Goal: Transaction & Acquisition: Book appointment/travel/reservation

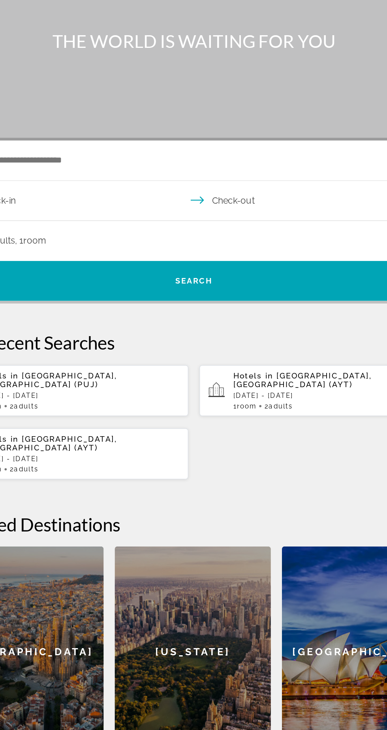
scroll to position [2, 0]
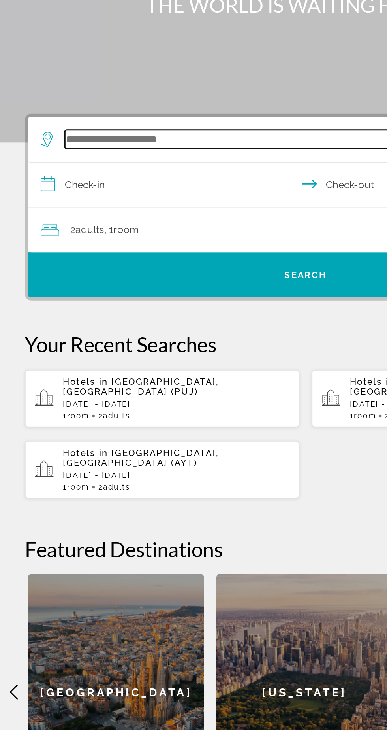
click at [140, 191] on input "Search hotel destination" at bounding box center [195, 188] width 309 height 12
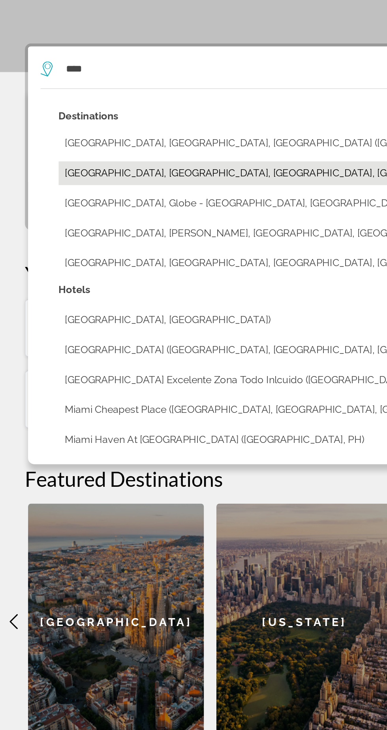
click at [54, 253] on button "[GEOGRAPHIC_DATA], [GEOGRAPHIC_DATA], [GEOGRAPHIC_DATA], [GEOGRAPHIC_DATA]" at bounding box center [199, 253] width 325 height 15
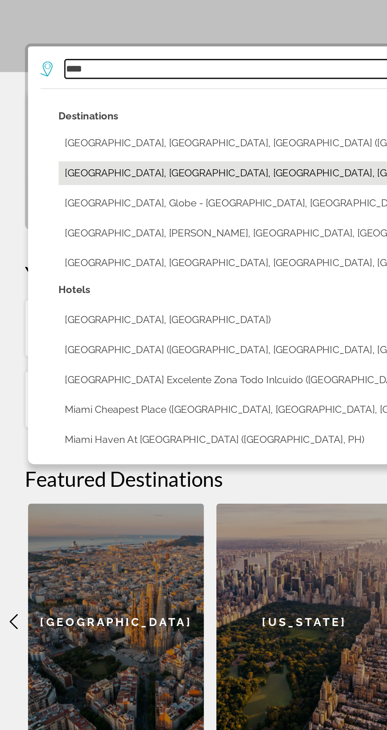
type input "**********"
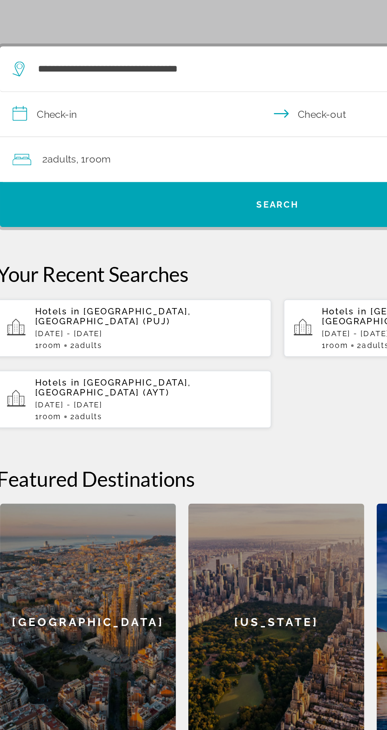
click at [60, 216] on input "**********" at bounding box center [195, 217] width 355 height 30
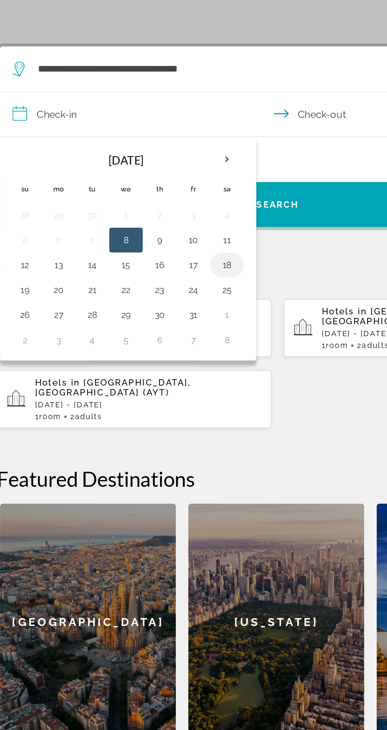
click at [162, 314] on button "18" at bounding box center [161, 311] width 13 height 11
click at [75, 329] on button "21" at bounding box center [76, 327] width 13 height 11
type input "**********"
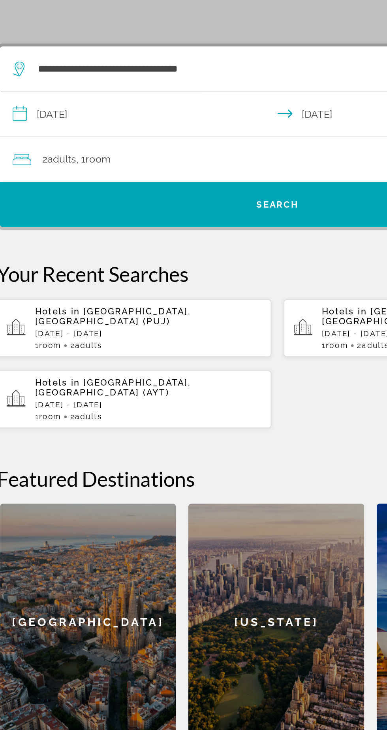
click at [113, 240] on div "2 Adult Adults , 1 Room rooms" at bounding box center [198, 245] width 344 height 11
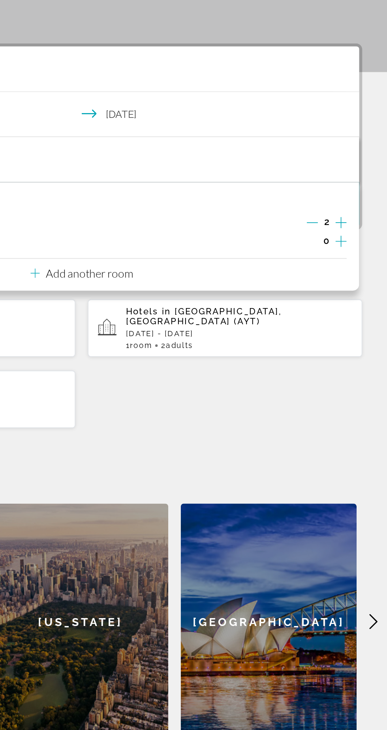
click at [359, 294] on icon "Increment children" at bounding box center [358, 296] width 7 height 9
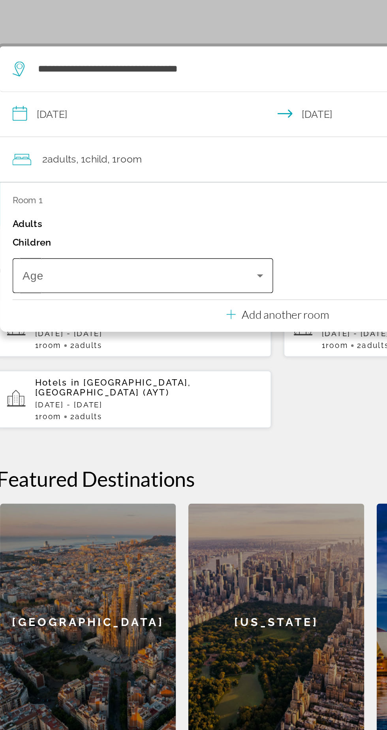
click at [155, 316] on span "Travelers: 2 adults, 1 child" at bounding box center [106, 318] width 149 height 9
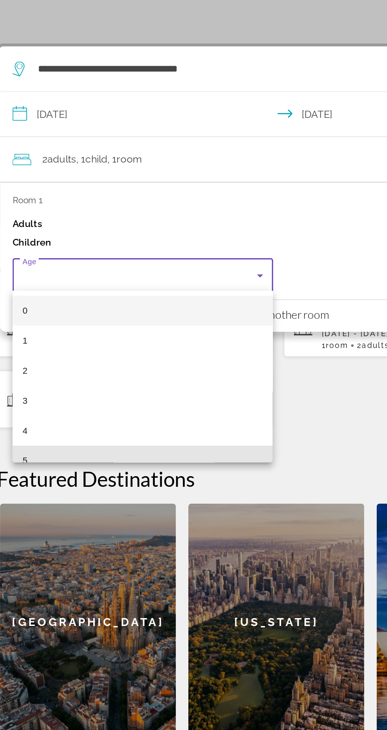
scroll to position [0, 0]
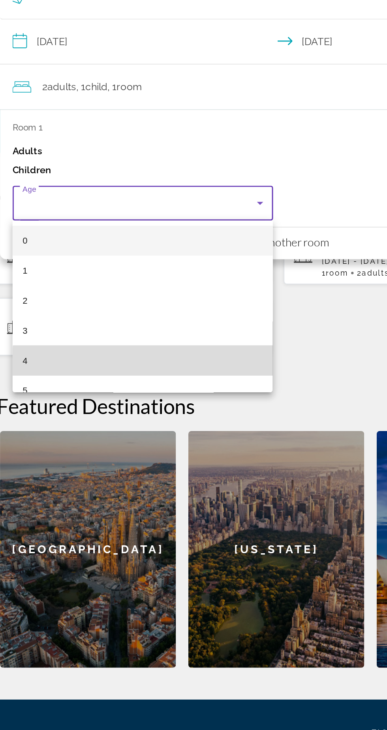
click at [133, 423] on mat-option "4" at bounding box center [108, 418] width 165 height 19
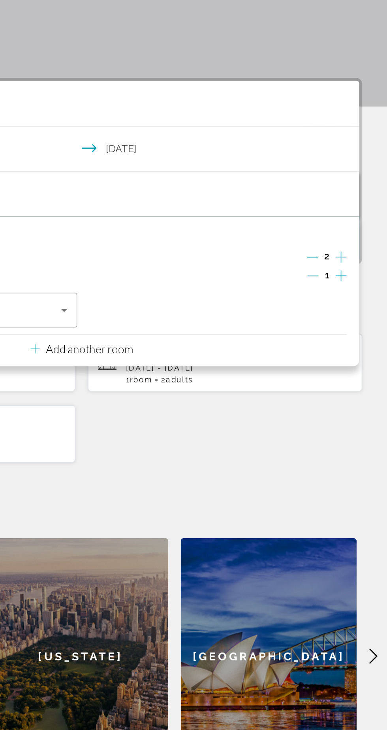
click at [359, 296] on icon "Increment children" at bounding box center [358, 296] width 7 height 7
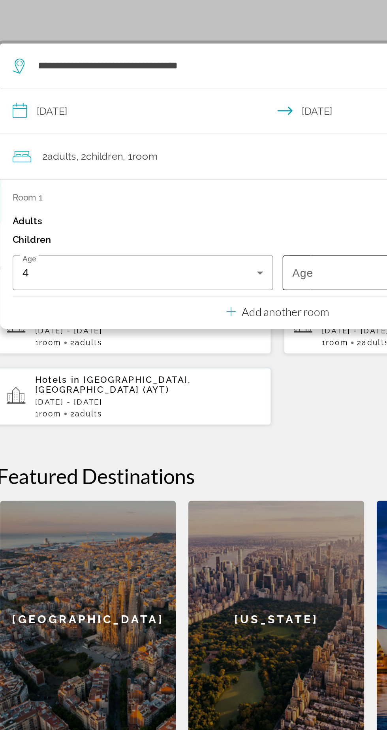
click at [247, 323] on span "Travelers: 2 adults, 2 children" at bounding box center [277, 318] width 149 height 9
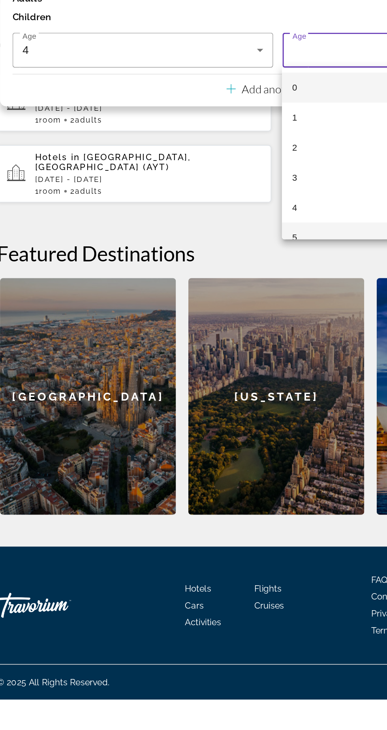
click at [232, 432] on mat-option "5" at bounding box center [278, 437] width 165 height 19
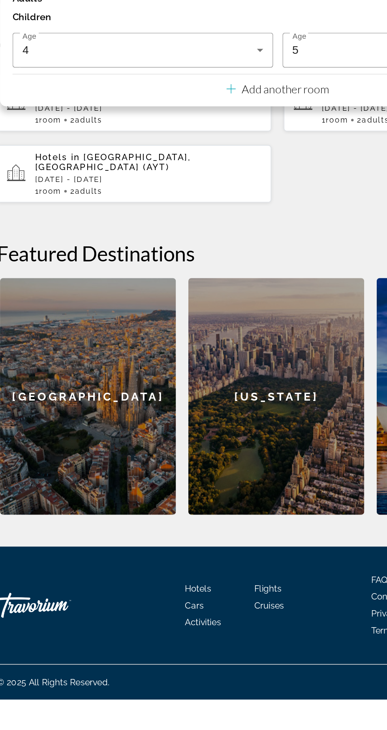
click at [238, 415] on div "**********" at bounding box center [193, 392] width 387 height 441
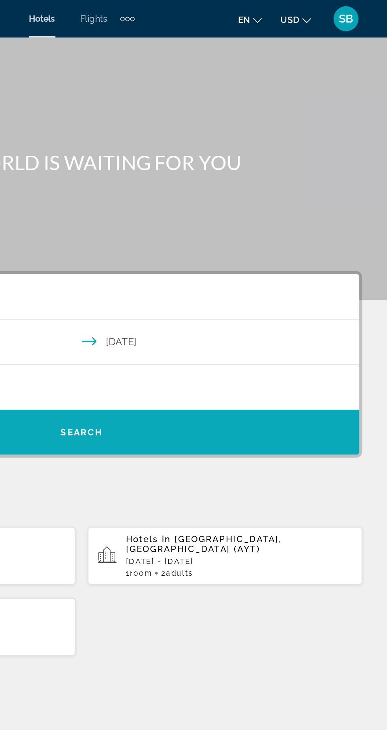
click at [301, 276] on span "Search" at bounding box center [194, 273] width 352 height 19
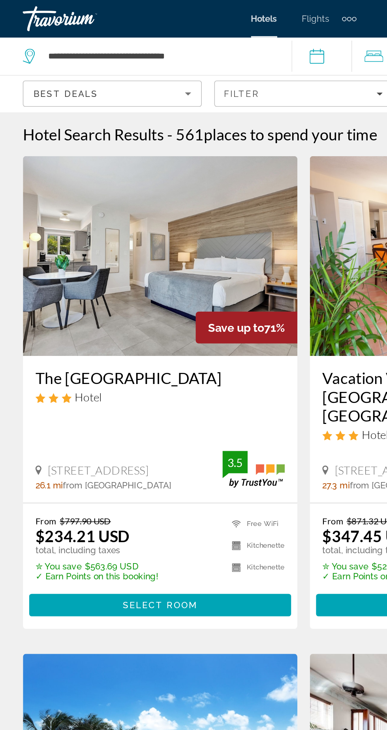
click at [124, 245] on h3 "The [GEOGRAPHIC_DATA]" at bounding box center [103, 239] width 158 height 12
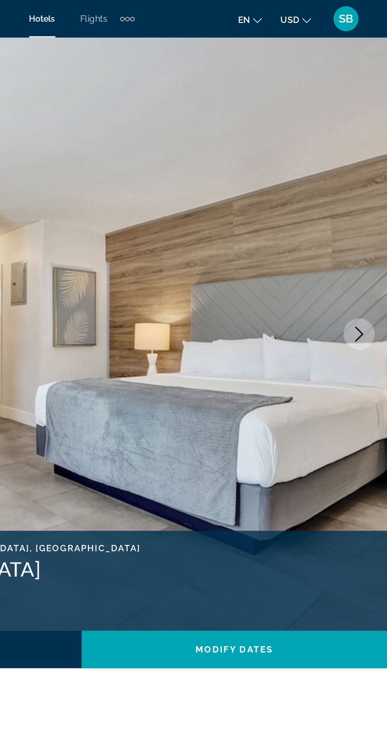
click at [366, 211] on icon "Next image" at bounding box center [369, 211] width 9 height 9
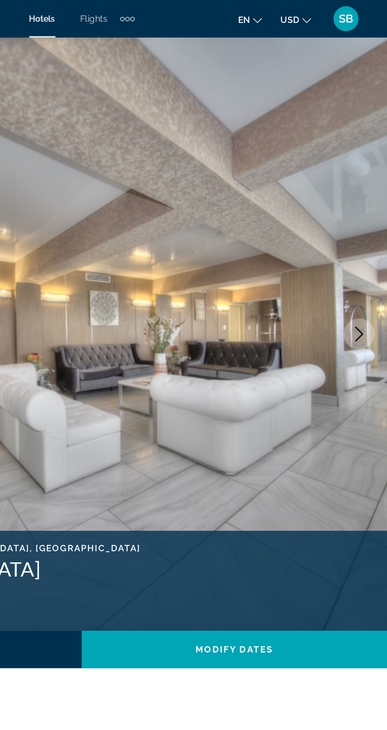
click at [366, 216] on icon "Next image" at bounding box center [369, 211] width 9 height 9
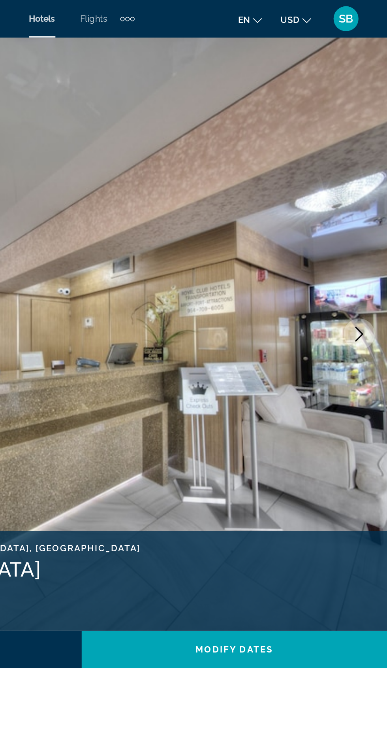
click at [368, 215] on icon "Next image" at bounding box center [369, 211] width 5 height 9
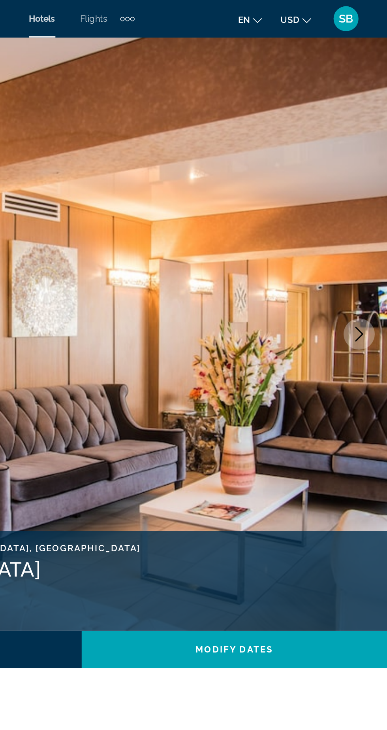
click at [372, 213] on icon "Next image" at bounding box center [369, 211] width 9 height 9
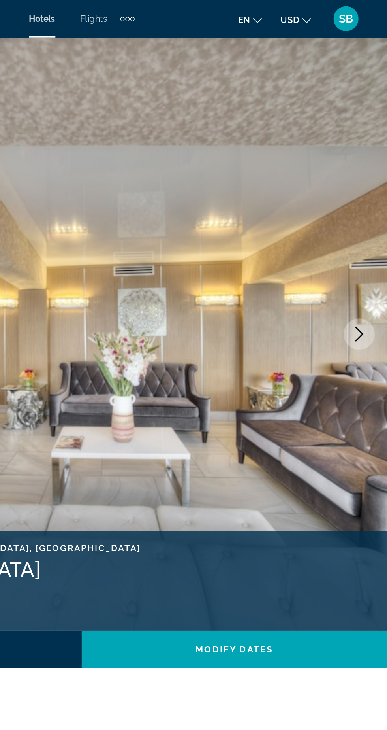
click at [369, 215] on icon "Next image" at bounding box center [369, 211] width 9 height 9
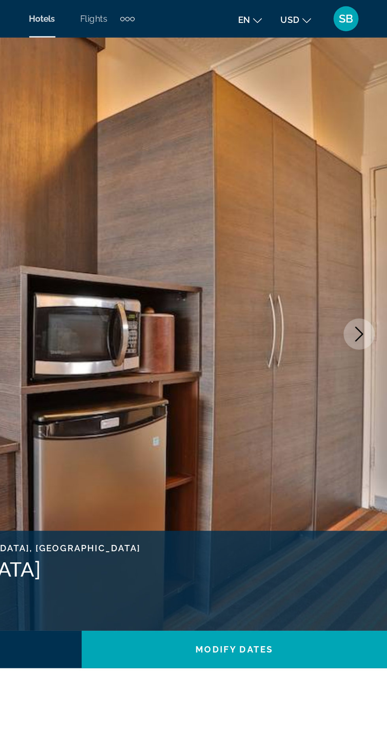
click at [371, 220] on button "Next image" at bounding box center [370, 212] width 20 height 20
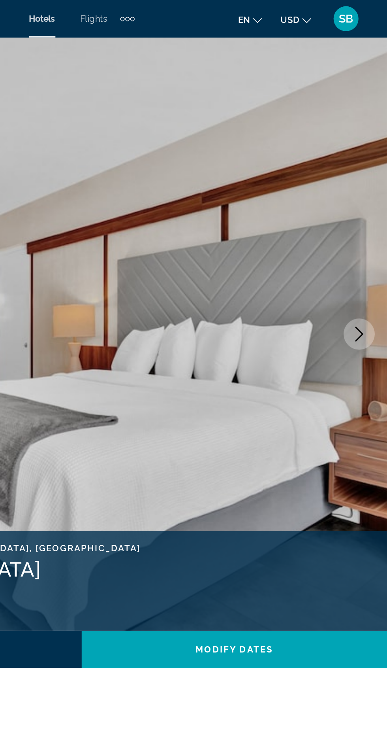
click at [370, 219] on button "Next image" at bounding box center [370, 212] width 20 height 20
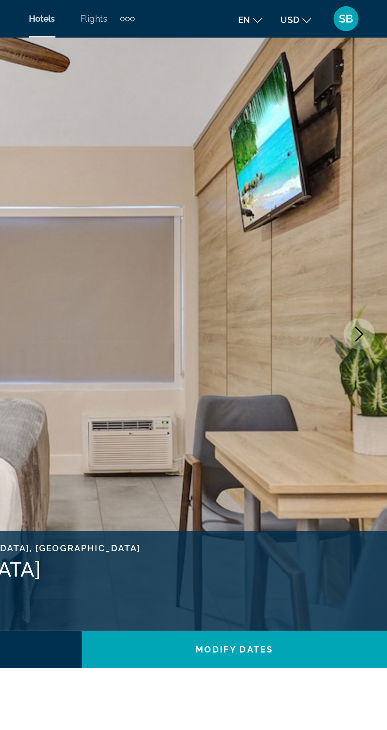
click at [369, 218] on button "Next image" at bounding box center [370, 212] width 20 height 20
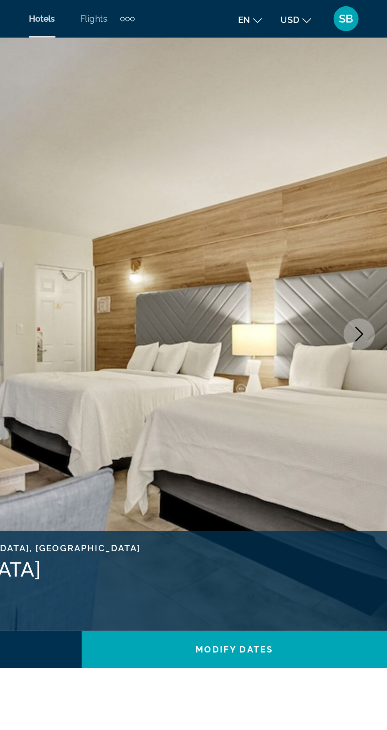
click at [370, 218] on button "Next image" at bounding box center [370, 212] width 20 height 20
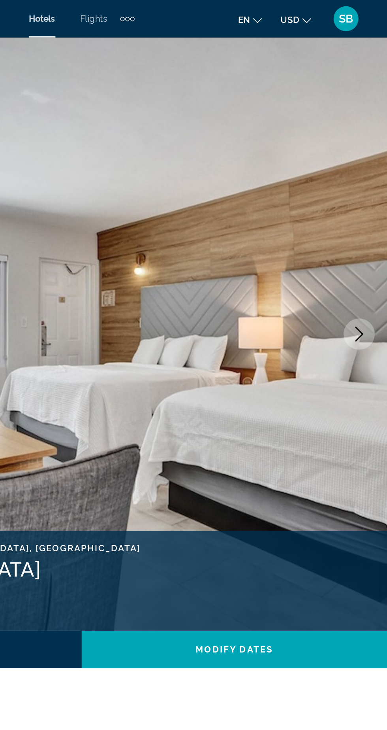
click at [370, 219] on button "Next image" at bounding box center [370, 212] width 20 height 20
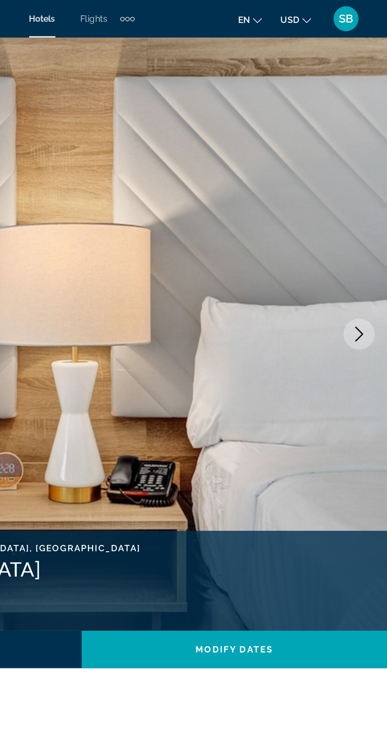
click at [372, 219] on button "Next image" at bounding box center [370, 212] width 20 height 20
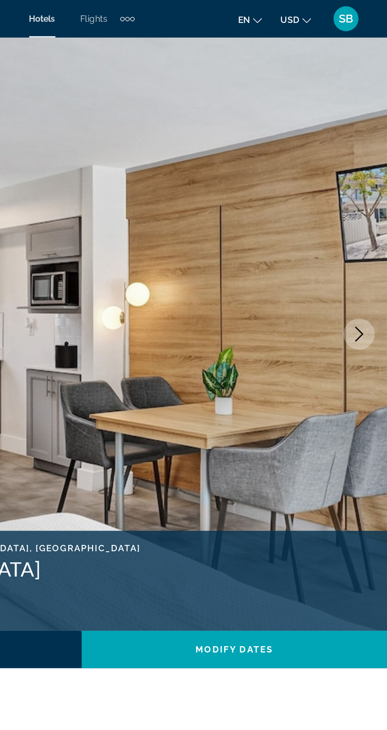
click at [371, 225] on img "Main content" at bounding box center [193, 212] width 387 height 376
click at [371, 223] on img "Main content" at bounding box center [193, 212] width 387 height 376
click at [368, 216] on button "Next image" at bounding box center [370, 212] width 20 height 20
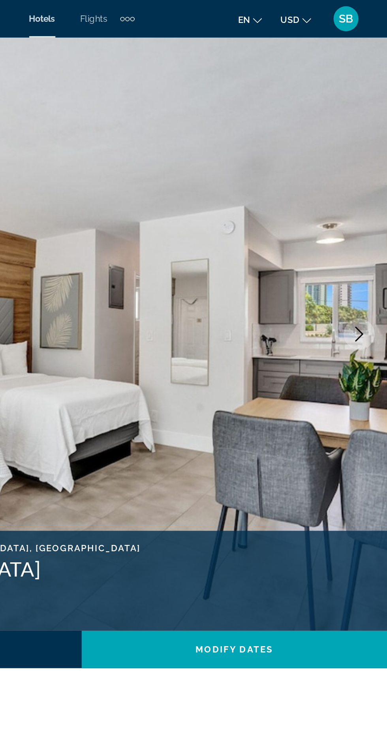
click at [368, 216] on icon "Next image" at bounding box center [369, 211] width 9 height 9
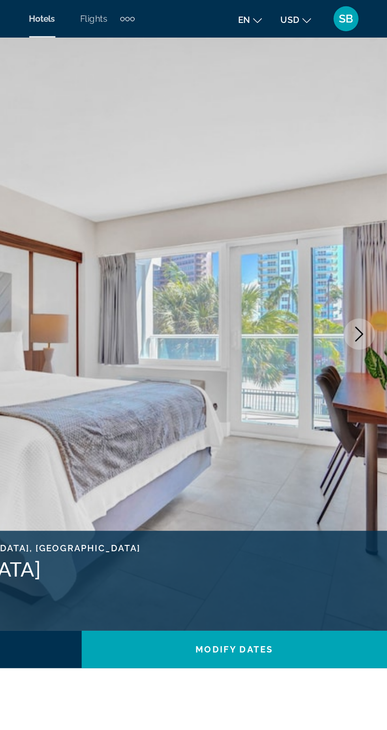
click at [369, 216] on button "Next image" at bounding box center [370, 212] width 20 height 20
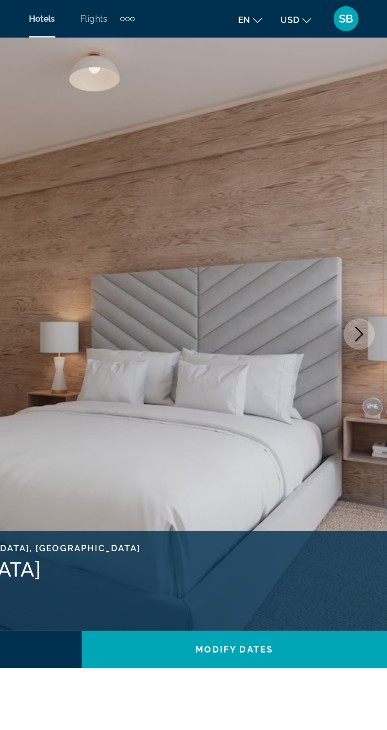
click at [369, 216] on icon "Next image" at bounding box center [369, 211] width 9 height 9
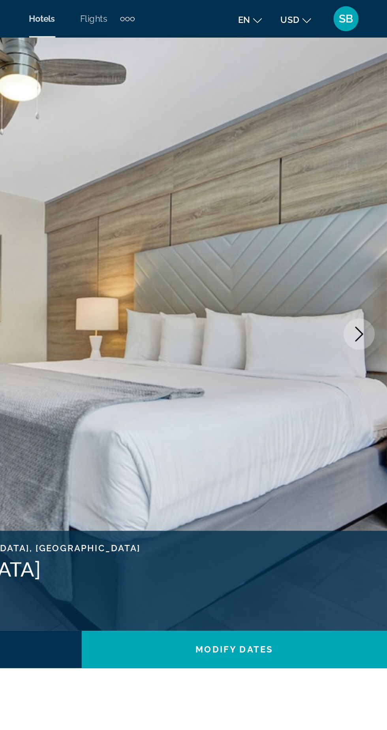
click at [370, 212] on icon "Next image" at bounding box center [369, 211] width 9 height 9
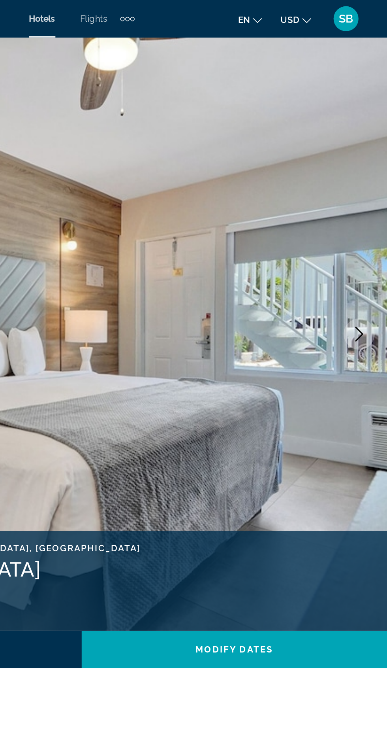
click at [371, 214] on icon "Next image" at bounding box center [369, 211] width 9 height 9
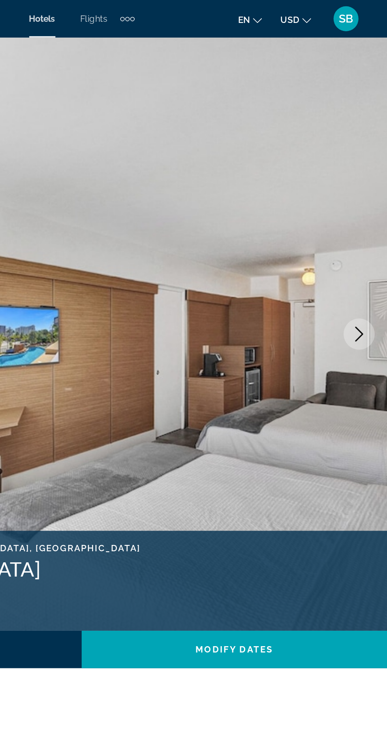
click at [370, 213] on icon "Next image" at bounding box center [369, 211] width 5 height 9
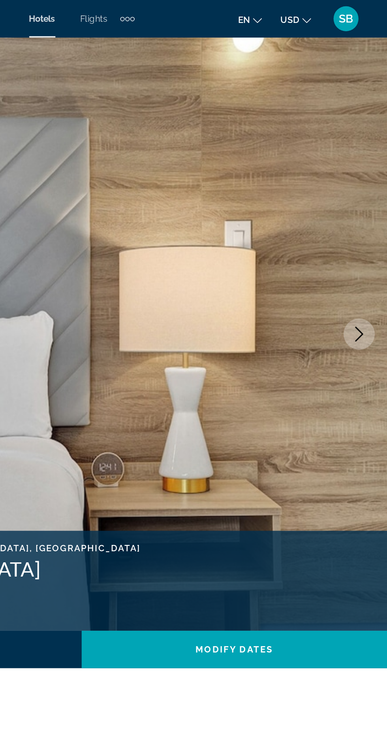
click at [370, 215] on icon "Next image" at bounding box center [369, 211] width 9 height 9
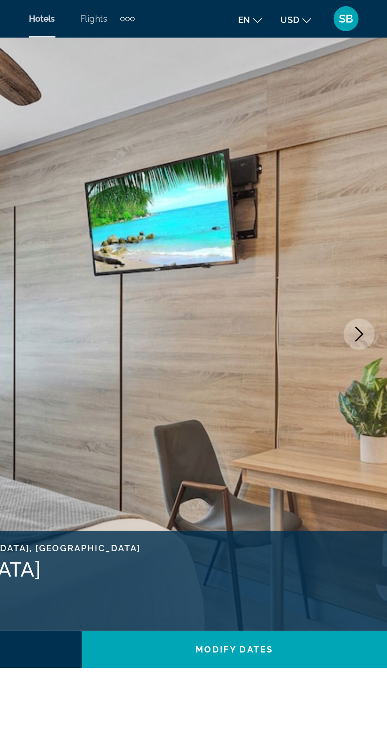
click at [369, 213] on icon "Next image" at bounding box center [369, 211] width 9 height 9
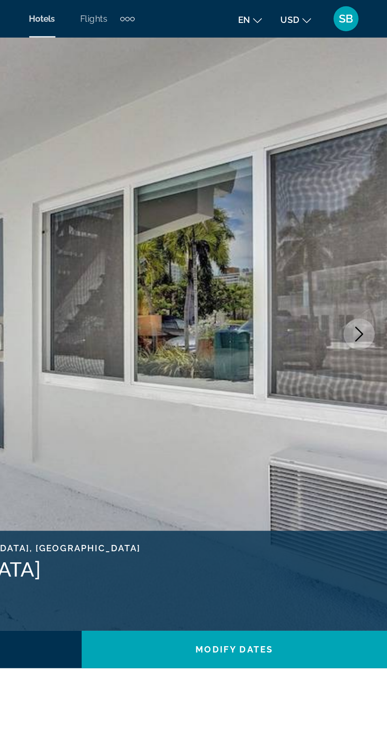
click at [372, 216] on button "Next image" at bounding box center [370, 212] width 20 height 20
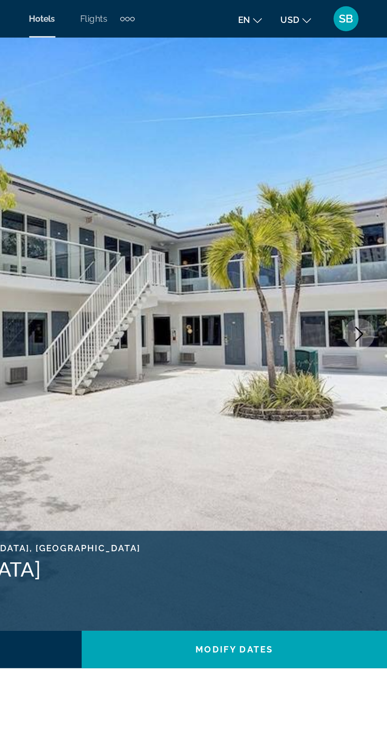
click at [372, 217] on button "Next image" at bounding box center [370, 212] width 20 height 20
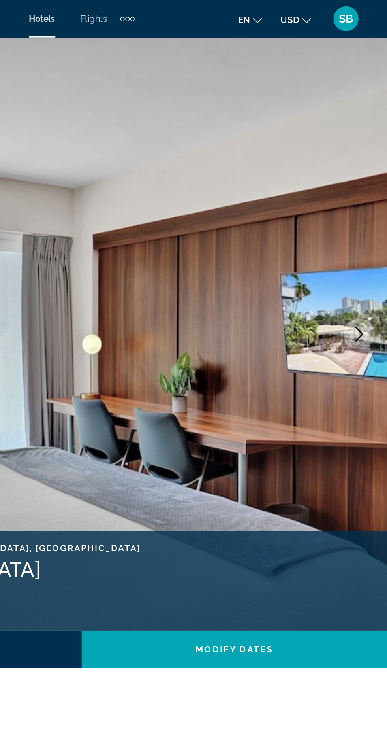
click at [371, 215] on icon "Next image" at bounding box center [369, 211] width 9 height 9
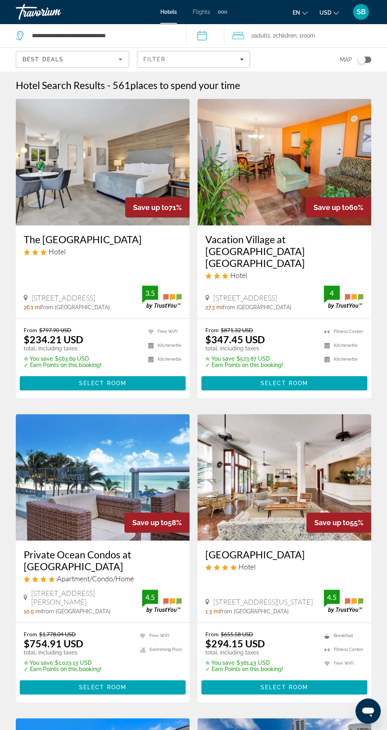
click at [153, 548] on h3 "Private Ocean Condos at [GEOGRAPHIC_DATA]" at bounding box center [103, 560] width 158 height 24
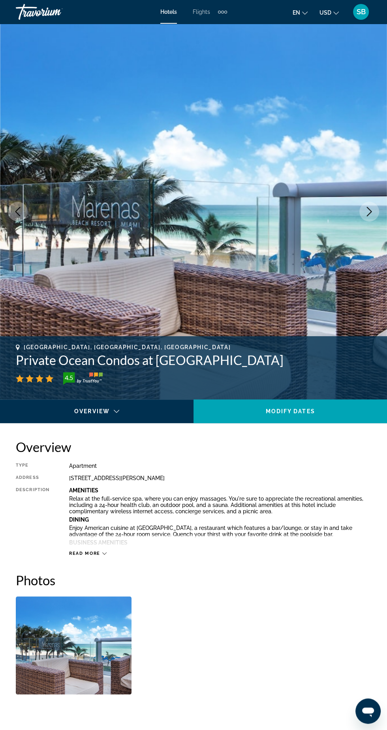
click at [368, 215] on icon "Next image" at bounding box center [369, 211] width 9 height 9
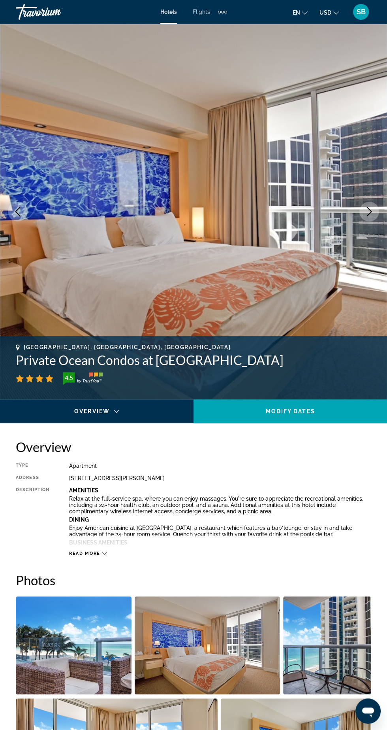
click at [364, 224] on img "Main content" at bounding box center [193, 212] width 387 height 376
click at [362, 217] on button "Next image" at bounding box center [370, 212] width 20 height 20
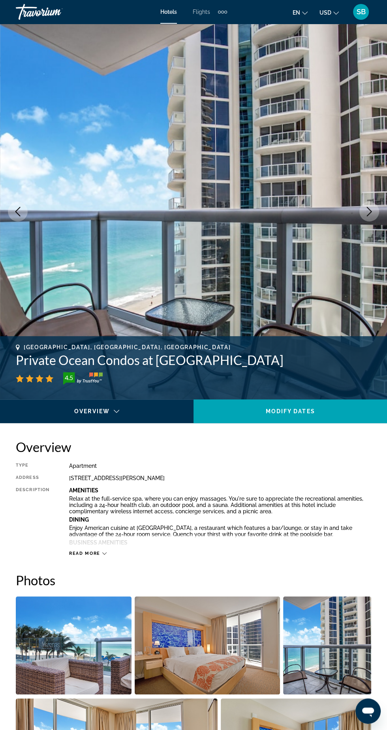
click at [362, 218] on button "Next image" at bounding box center [370, 212] width 20 height 20
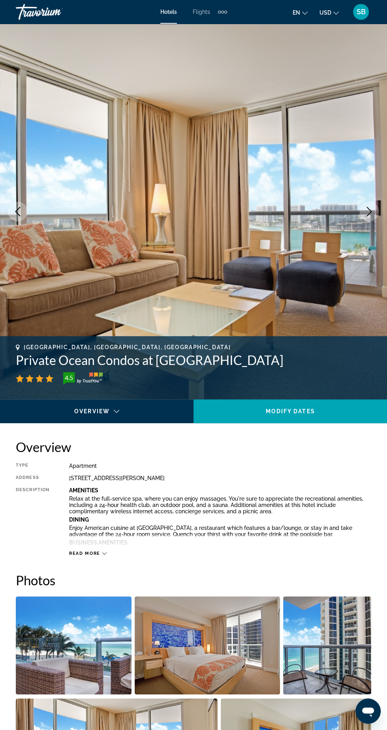
click at [368, 219] on button "Next image" at bounding box center [370, 212] width 20 height 20
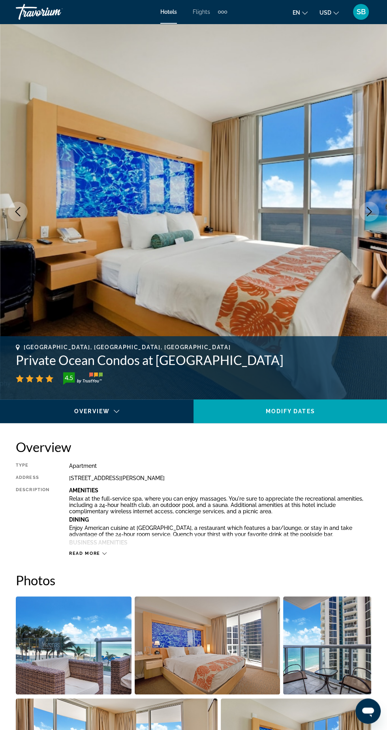
click at [369, 221] on img "Main content" at bounding box center [193, 212] width 387 height 376
click at [370, 212] on icon "Next image" at bounding box center [369, 211] width 5 height 9
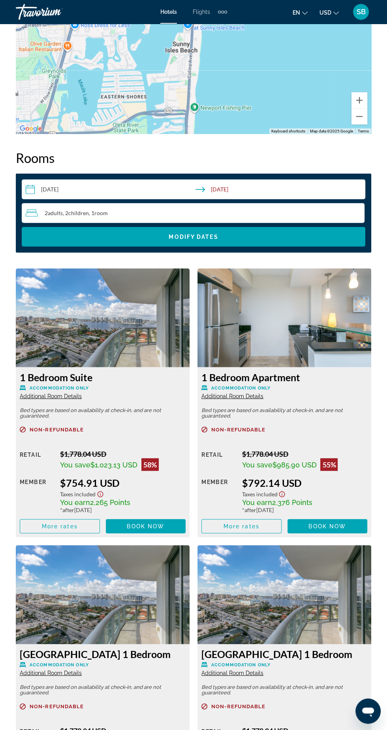
scroll to position [1138, 0]
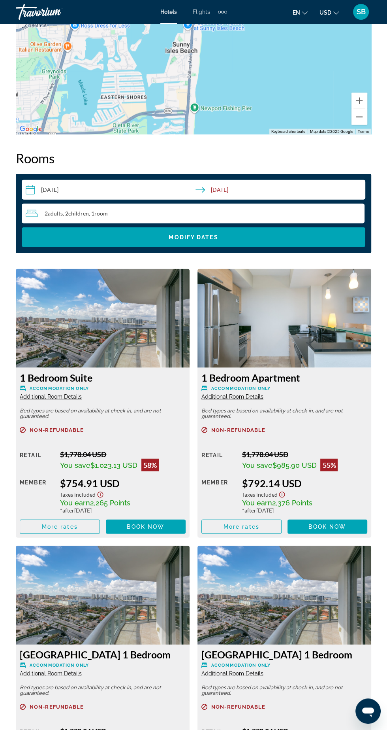
click at [290, 384] on div "1 Bedroom Apartment Accommodation Only Additional Room Details" at bounding box center [285, 386] width 166 height 28
click at [343, 532] on span "Main content" at bounding box center [328, 526] width 80 height 19
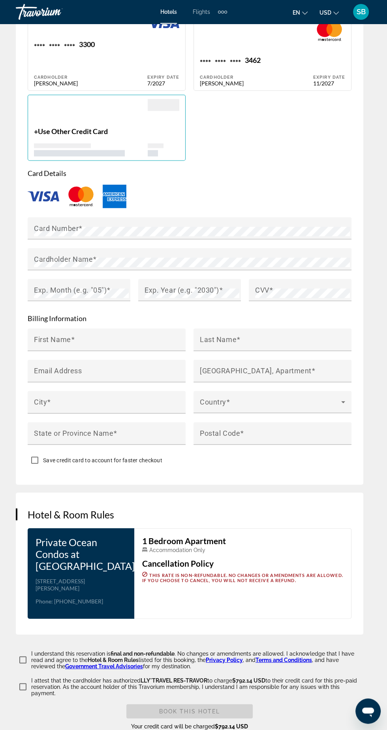
scroll to position [952, 0]
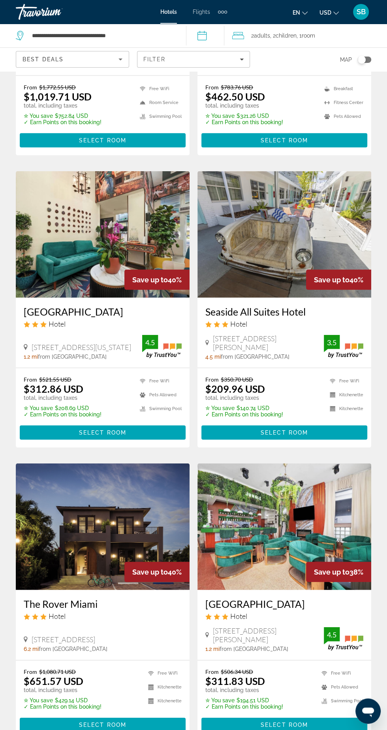
scroll to position [1234, 0]
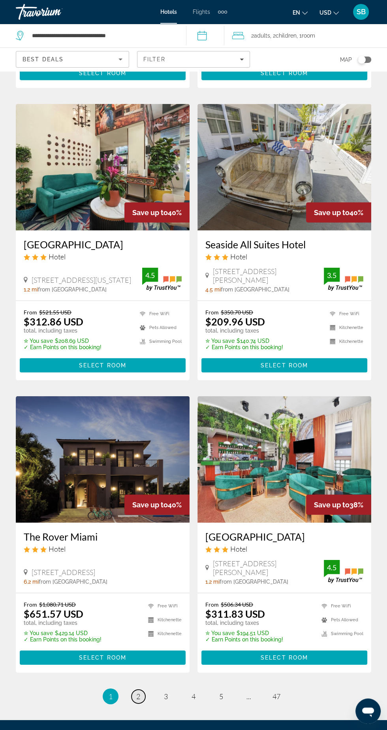
click at [138, 692] on span "2" at bounding box center [138, 696] width 4 height 9
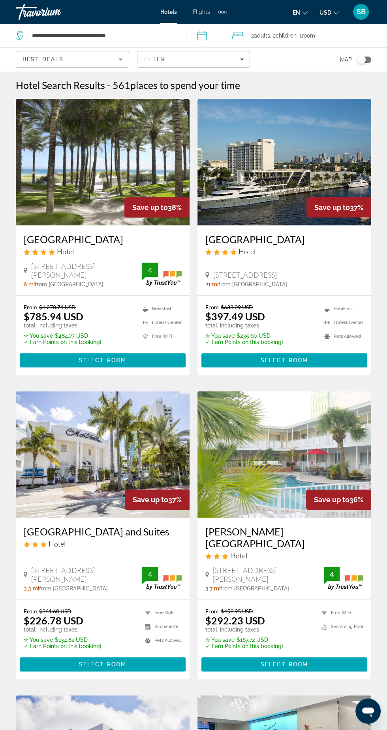
click at [128, 237] on h3 "[GEOGRAPHIC_DATA]" at bounding box center [103, 239] width 158 height 12
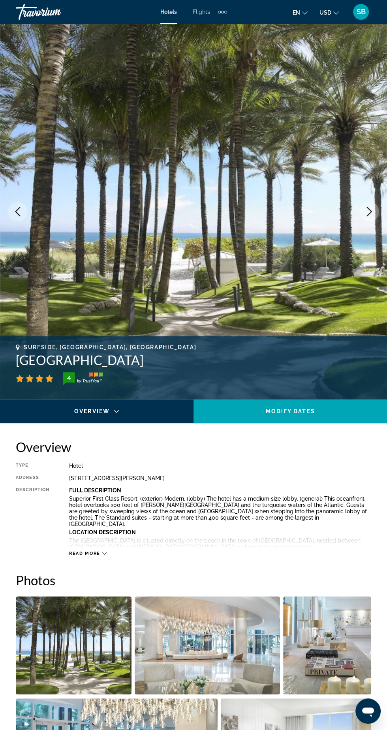
click at [362, 210] on button "Next image" at bounding box center [370, 212] width 20 height 20
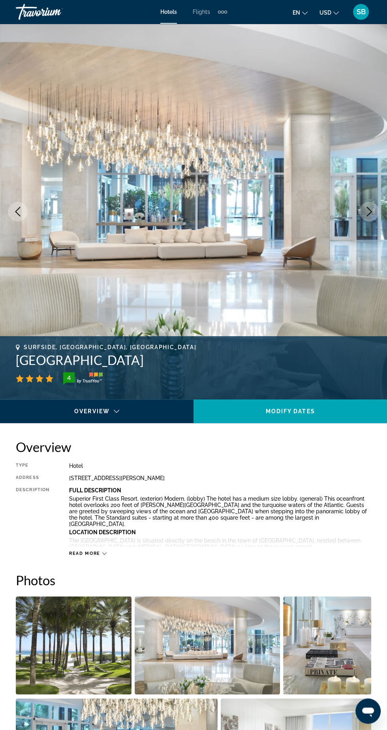
click at [362, 213] on button "Next image" at bounding box center [370, 212] width 20 height 20
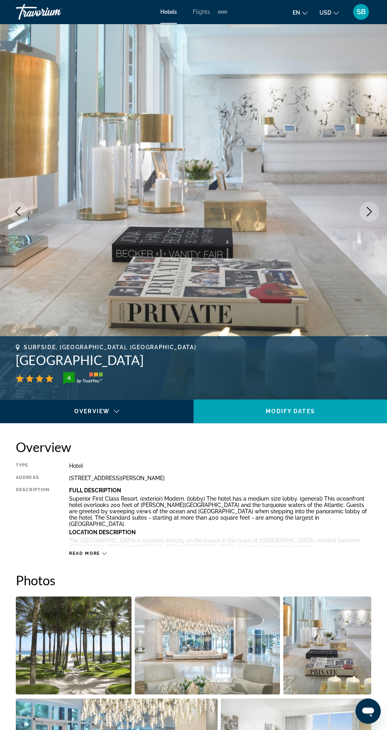
click at [361, 203] on img "Main content" at bounding box center [193, 212] width 387 height 376
click at [361, 221] on img "Main content" at bounding box center [193, 212] width 387 height 376
click at [362, 224] on img "Main content" at bounding box center [193, 212] width 387 height 376
click at [369, 211] on icon "Next image" at bounding box center [369, 211] width 9 height 9
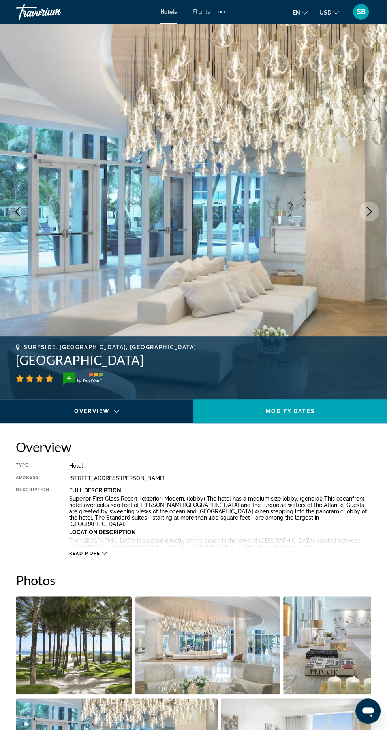
click at [366, 211] on icon "Next image" at bounding box center [369, 211] width 9 height 9
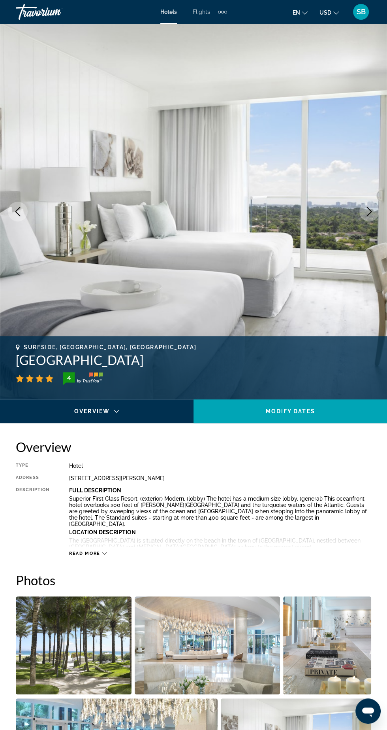
click at [365, 211] on icon "Next image" at bounding box center [369, 211] width 9 height 9
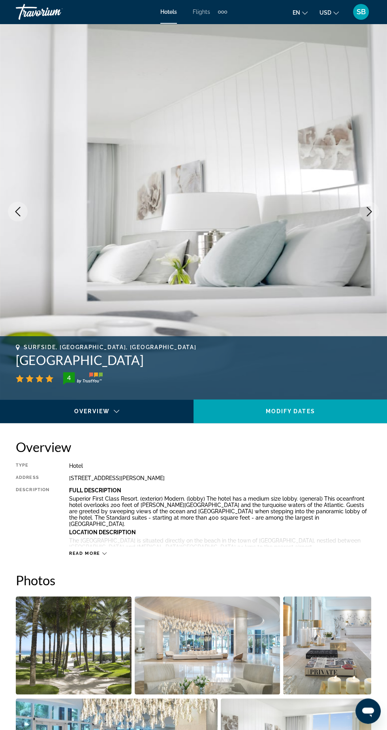
click at [368, 211] on icon "Next image" at bounding box center [369, 211] width 9 height 9
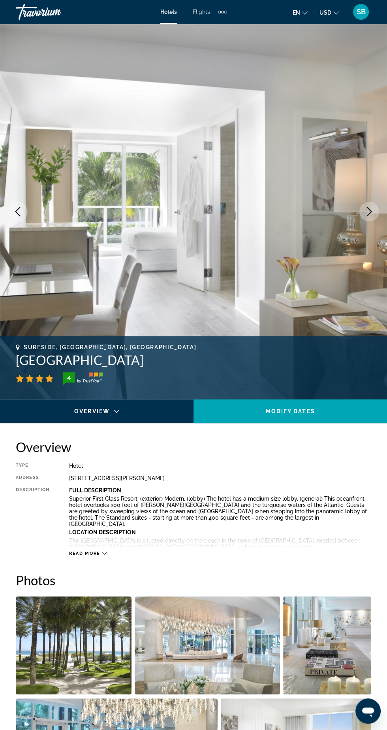
click at [367, 215] on icon "Next image" at bounding box center [369, 211] width 9 height 9
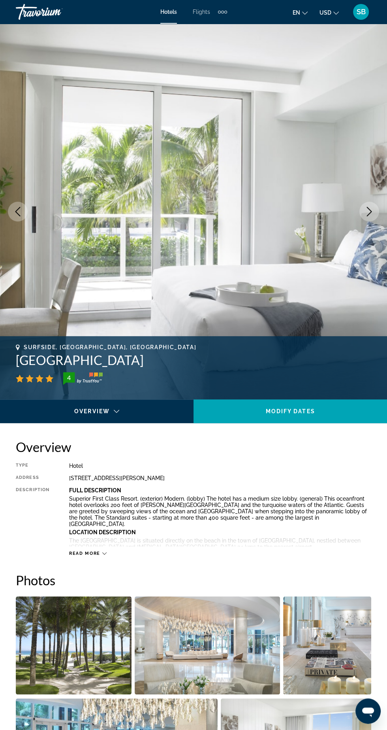
click at [370, 220] on button "Next image" at bounding box center [370, 212] width 20 height 20
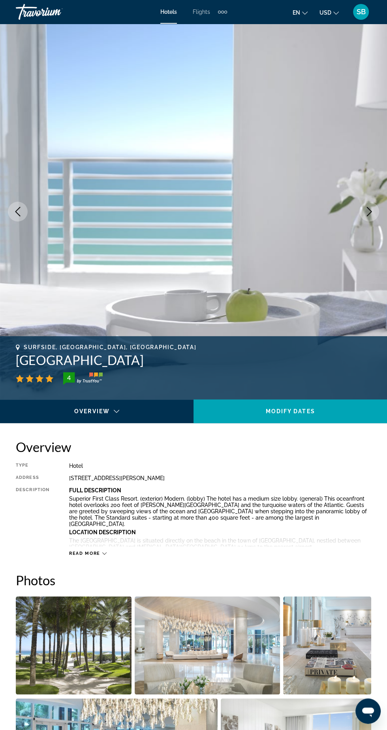
click at [364, 216] on button "Next image" at bounding box center [370, 212] width 20 height 20
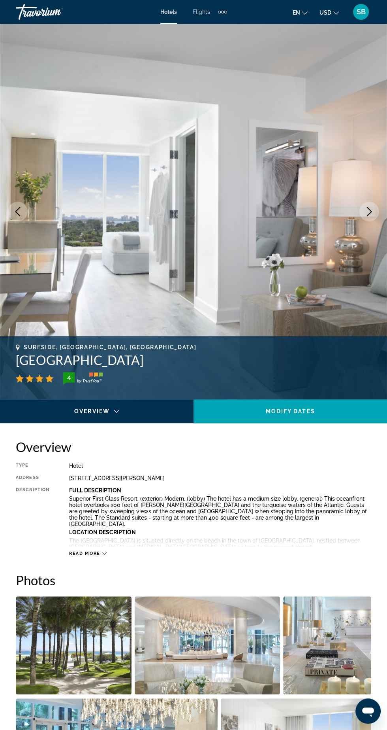
click at [364, 215] on button "Next image" at bounding box center [370, 212] width 20 height 20
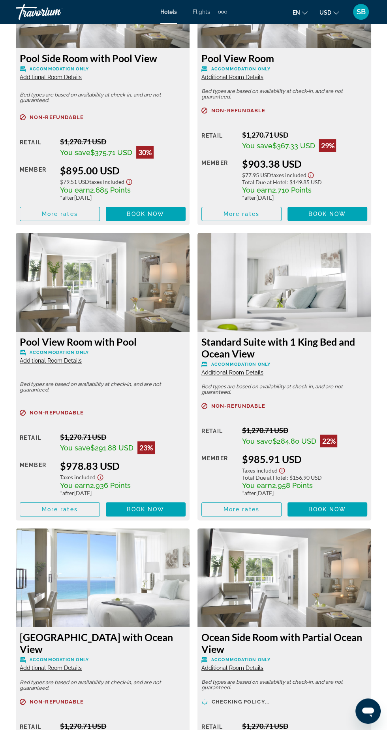
scroll to position [2033, 0]
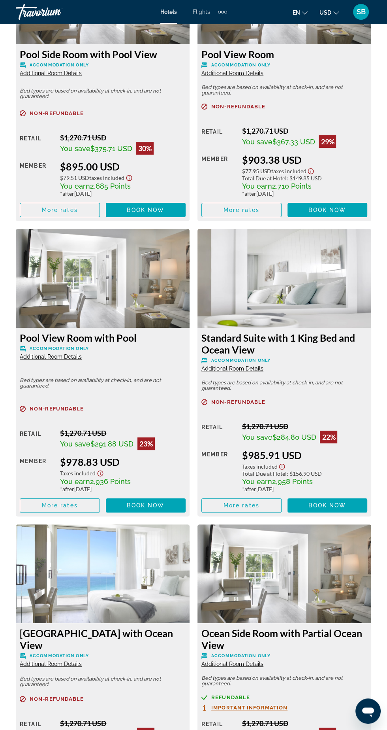
click at [156, 627] on h3 "[GEOGRAPHIC_DATA] with Ocean View" at bounding box center [103, 639] width 166 height 24
click at [142, 627] on h3 "[GEOGRAPHIC_DATA] with Ocean View" at bounding box center [103, 639] width 166 height 24
click at [156, 568] on img "Main content" at bounding box center [103, 573] width 174 height 99
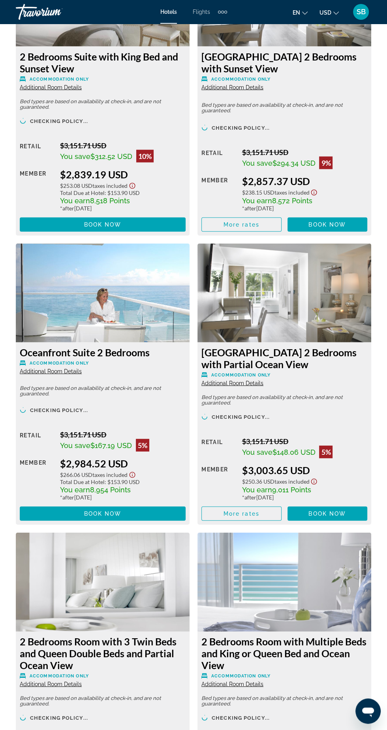
scroll to position [5228, 0]
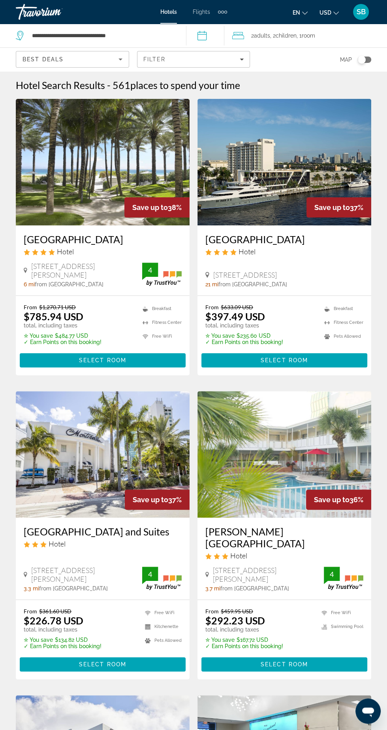
click at [52, 245] on h3 "[GEOGRAPHIC_DATA]" at bounding box center [103, 239] width 158 height 12
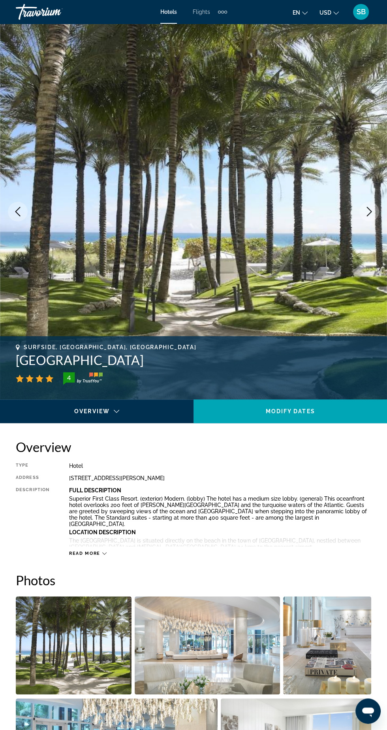
click at [372, 208] on icon "Next image" at bounding box center [369, 211] width 9 height 9
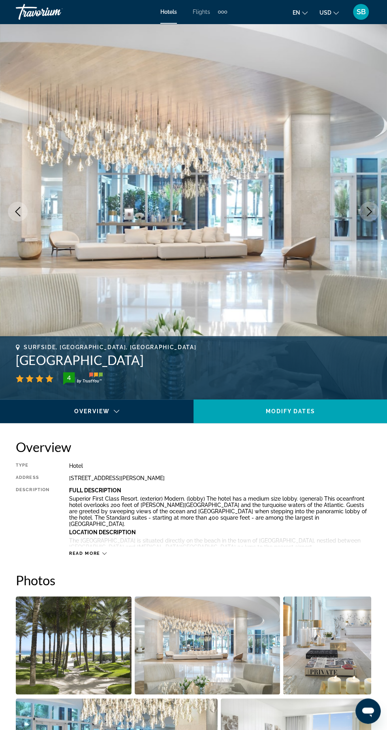
click at [374, 214] on icon "Next image" at bounding box center [369, 211] width 9 height 9
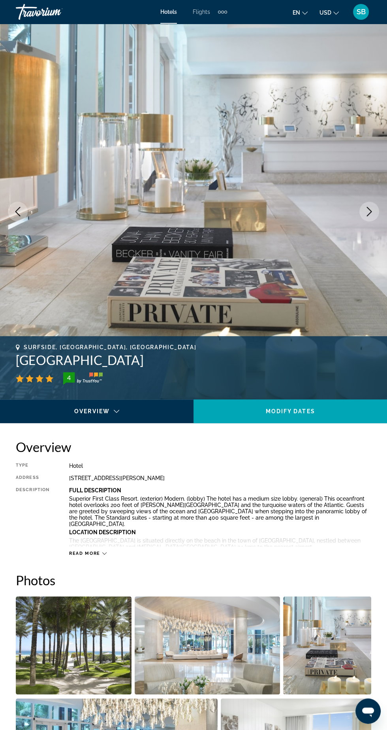
click at [372, 203] on button "Next image" at bounding box center [370, 212] width 20 height 20
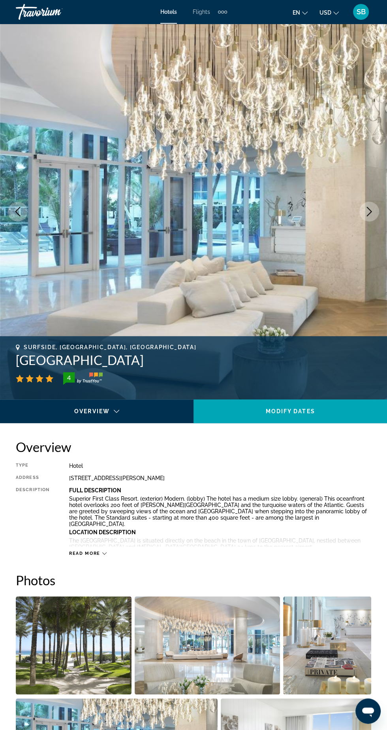
click at [369, 202] on button "Next image" at bounding box center [370, 212] width 20 height 20
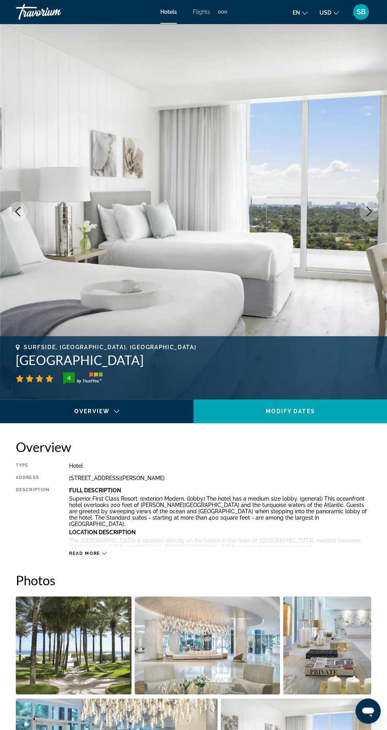
click at [371, 200] on img "Main content" at bounding box center [193, 212] width 387 height 376
click at [370, 204] on button "Next image" at bounding box center [370, 212] width 20 height 20
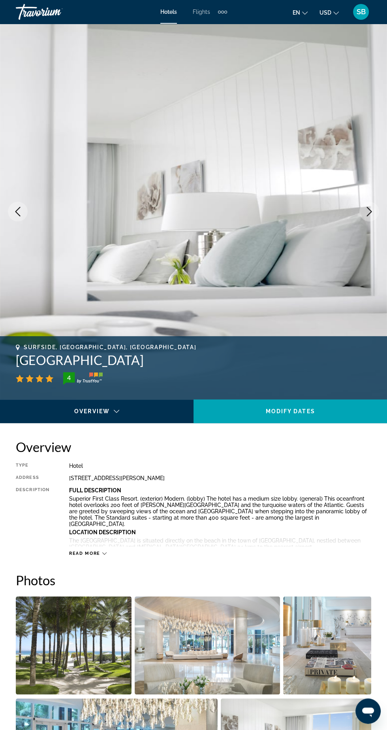
click at [370, 208] on icon "Next image" at bounding box center [369, 211] width 9 height 9
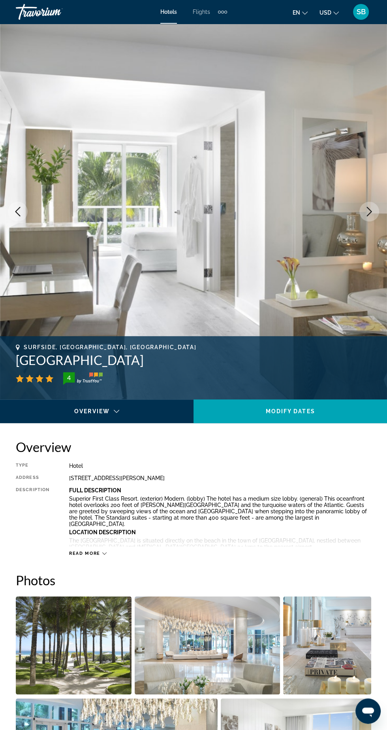
click at [370, 220] on button "Next image" at bounding box center [370, 212] width 20 height 20
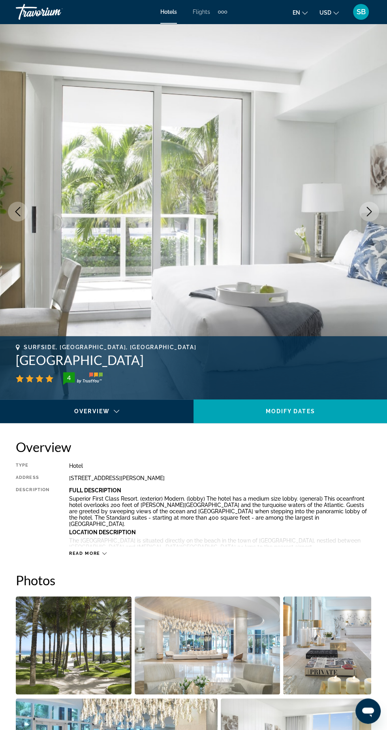
click at [361, 221] on img "Main content" at bounding box center [193, 212] width 387 height 376
click at [361, 225] on img "Main content" at bounding box center [193, 212] width 387 height 376
click at [361, 216] on button "Next image" at bounding box center [370, 212] width 20 height 20
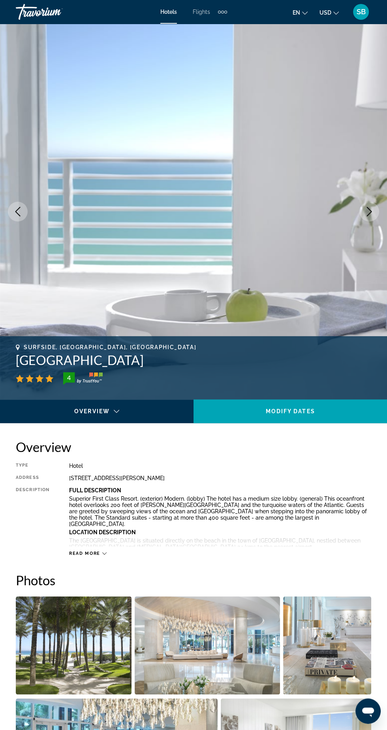
click at [367, 219] on button "Next image" at bounding box center [370, 212] width 20 height 20
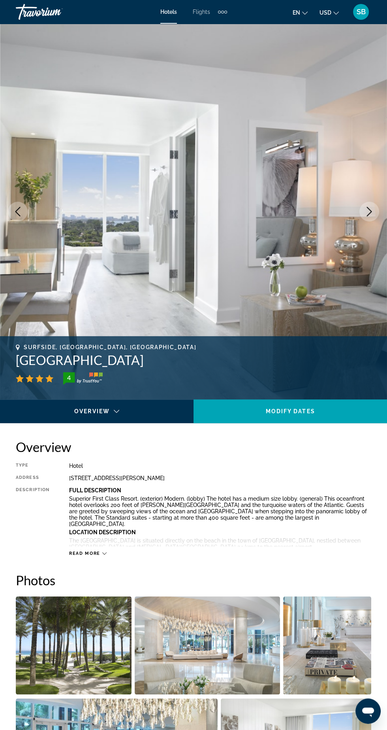
click at [362, 210] on button "Next image" at bounding box center [370, 212] width 20 height 20
